Goal: Find specific page/section: Find specific page/section

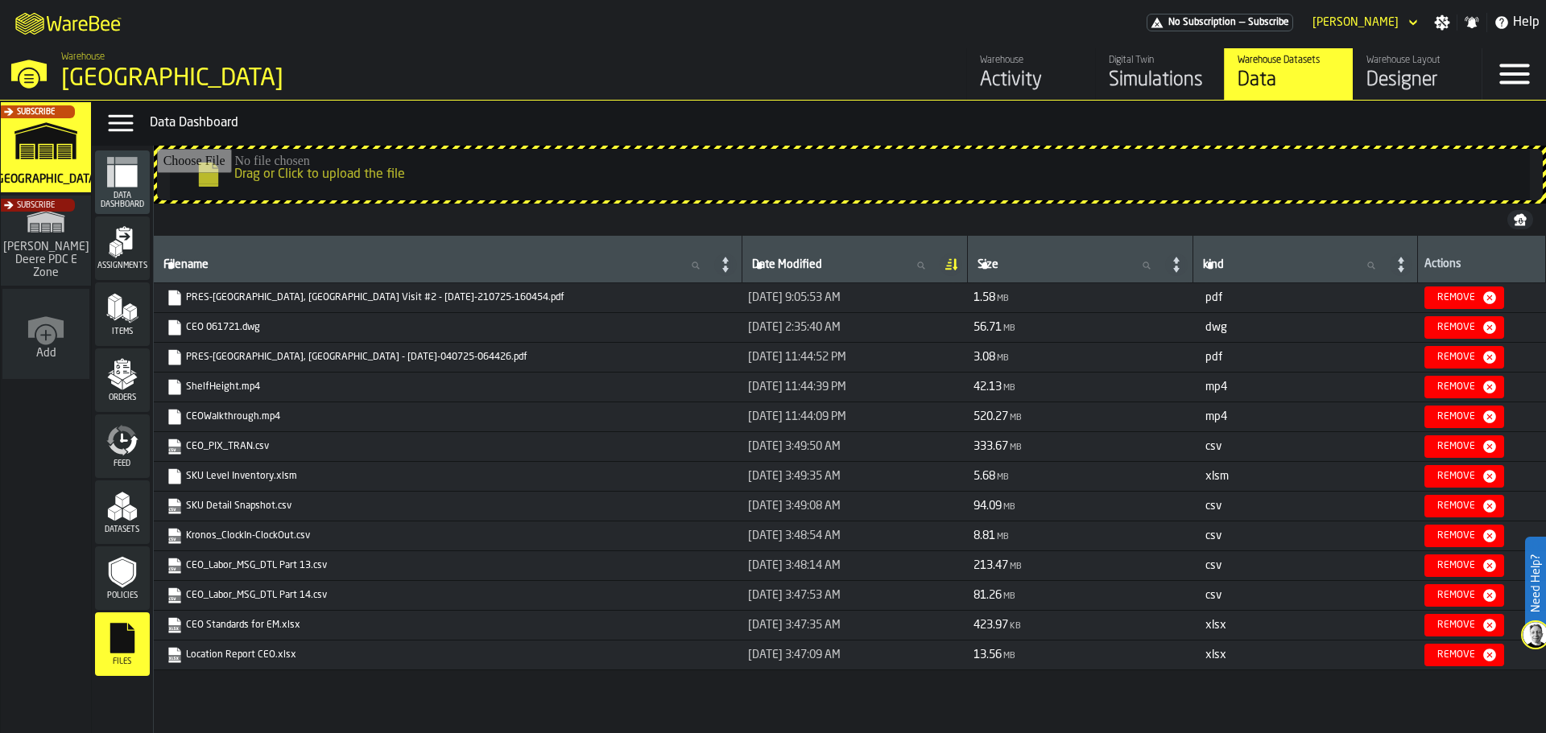
click at [175, 449] on rect "link-to-https://drive.app.warebee.com/b5402f52-ce28-4f27-b3d4-5c6d76174849/file…" at bounding box center [174, 450] width 12 height 6
click at [175, 478] on icon "link-to-https://drive.app.warebee.com/b5402f52-ce28-4f27-b3d4-5c6d76174849/file…" at bounding box center [169, 471] width 13 height 13
click at [178, 447] on icon "link-to-https://drive.app.warebee.com/b5402f52-ce28-4f27-b3d4-5c6d76174849/file…" at bounding box center [174, 447] width 12 height 15
click at [173, 658] on rect "link-to-https://drive.app.warebee.com/b5402f52-ce28-4f27-b3d4-5c6d76174849/file…" at bounding box center [174, 658] width 12 height 6
click at [169, 629] on rect "link-to-https://drive.app.warebee.com/b5402f52-ce28-4f27-b3d4-5c6d76174849/file…" at bounding box center [174, 628] width 12 height 6
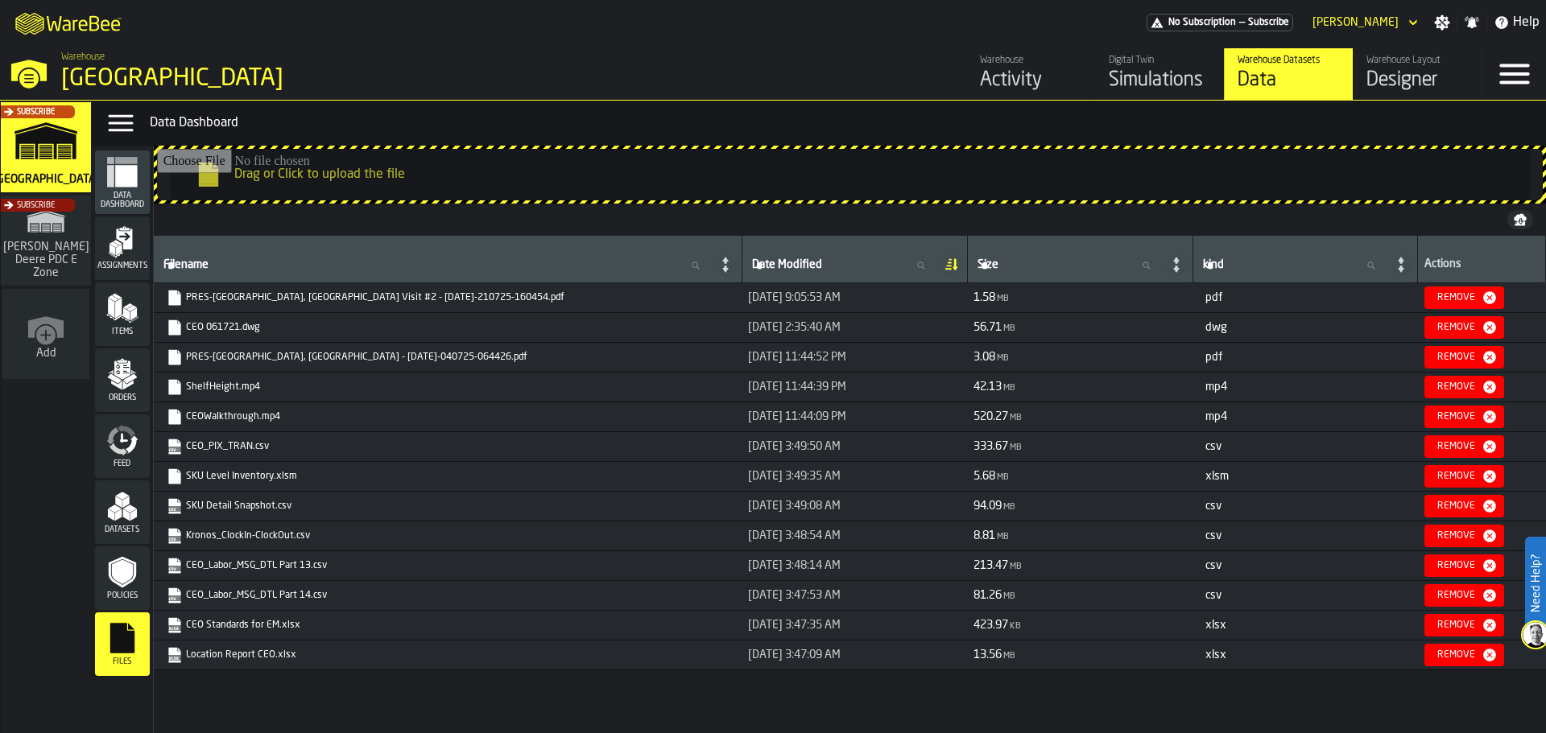
click at [173, 599] on rect "link-to-https://drive.app.warebee.com/b5402f52-ce28-4f27-b3d4-5c6d76174849/file…" at bounding box center [174, 599] width 12 height 6
click at [172, 570] on rect "link-to-https://drive.app.warebee.com/b5402f52-ce28-4f27-b3d4-5c6d76174849/file…" at bounding box center [174, 569] width 12 height 6
click at [175, 536] on icon "link-to-https://drive.app.warebee.com/b5402f52-ce28-4f27-b3d4-5c6d76174849/file…" at bounding box center [169, 531] width 13 height 13
click at [175, 504] on icon "link-to-https://drive.app.warebee.com/b5402f52-ce28-4f27-b3d4-5c6d76174849/file…" at bounding box center [169, 501] width 13 height 13
click at [172, 479] on rect "link-to-https://drive.app.warebee.com/b5402f52-ce28-4f27-b3d4-5c6d76174849/file…" at bounding box center [174, 480] width 12 height 6
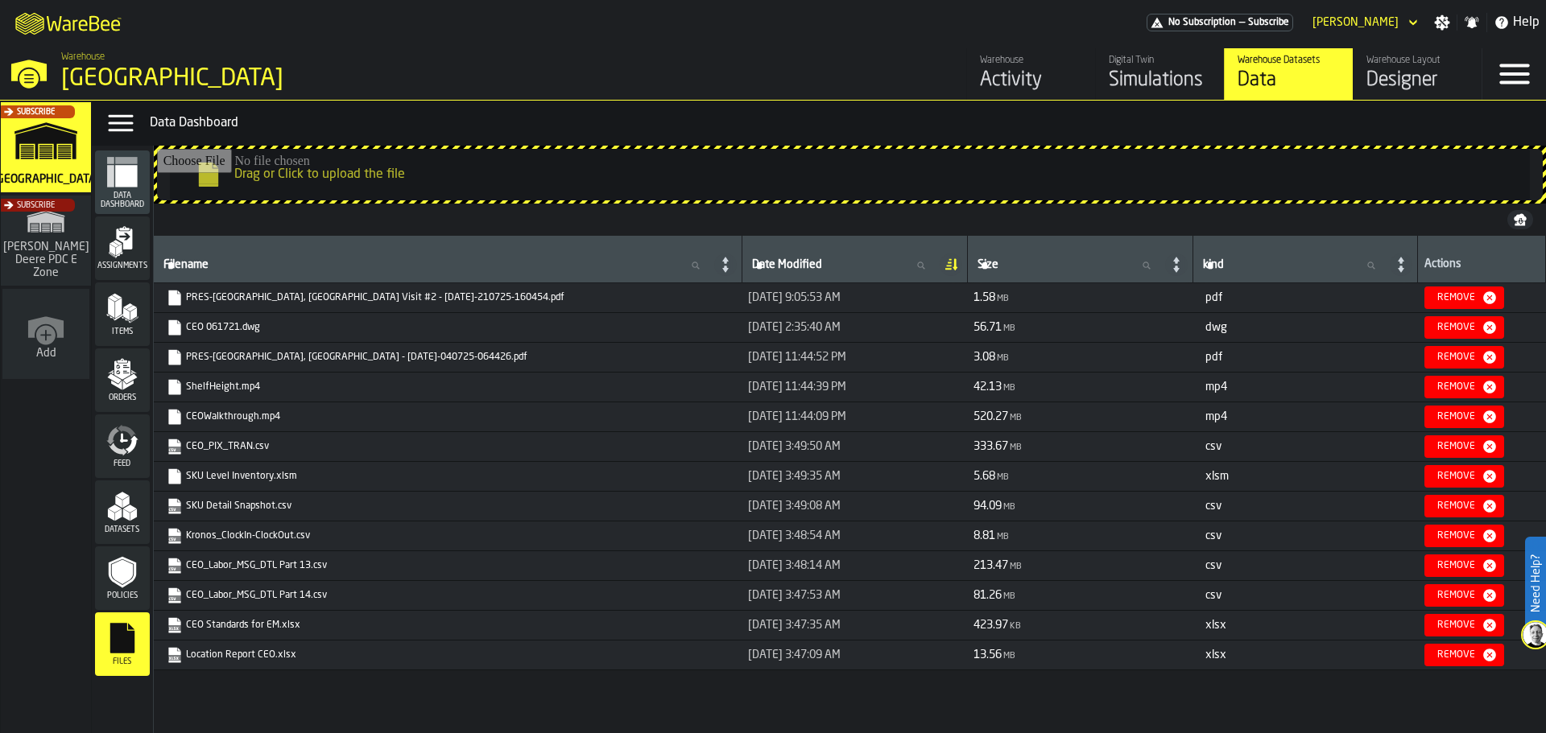
click at [175, 448] on icon "link-to-https://drive.app.warebee.com/b5402f52-ce28-4f27-b3d4-5c6d76174849/file…" at bounding box center [169, 441] width 13 height 13
